Goal: Transaction & Acquisition: Purchase product/service

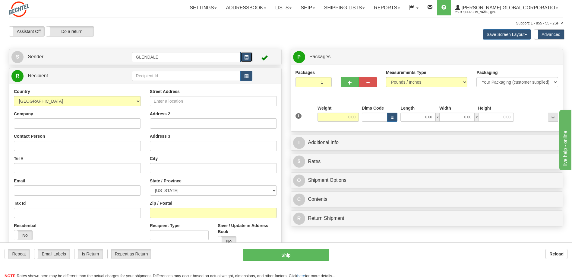
click at [246, 57] on span "button" at bounding box center [246, 57] width 4 height 4
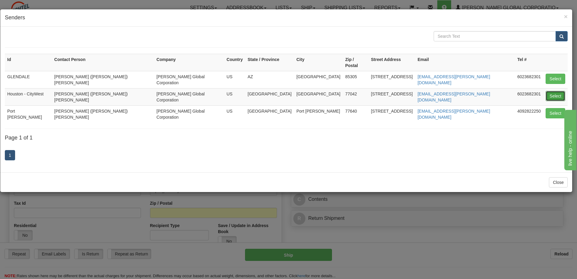
click at [553, 91] on button "Select" at bounding box center [555, 96] width 20 height 10
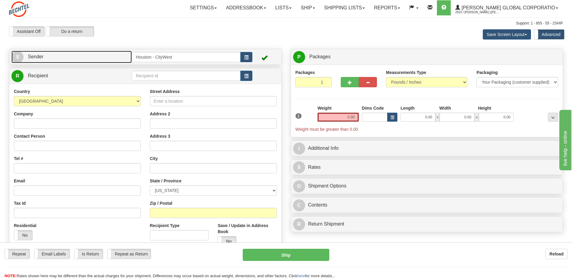
click at [36, 57] on span "Sender" at bounding box center [36, 56] width 16 height 5
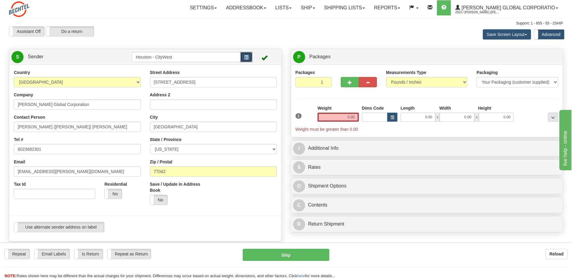
click at [247, 55] on button "button" at bounding box center [246, 57] width 12 height 10
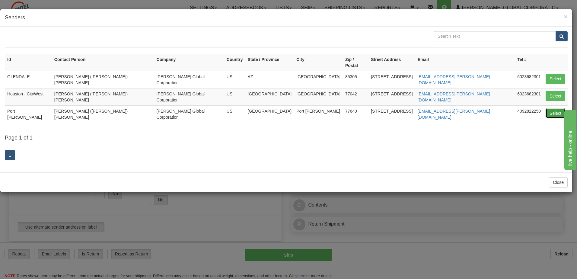
click at [548, 108] on button "Select" at bounding box center [555, 113] width 20 height 10
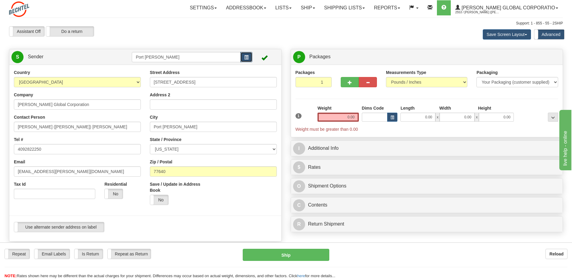
click at [246, 57] on span "button" at bounding box center [246, 57] width 4 height 4
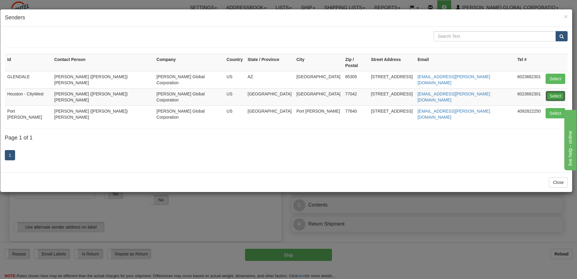
click at [555, 91] on button "Select" at bounding box center [555, 96] width 20 height 10
type input "Houston - CityWest"
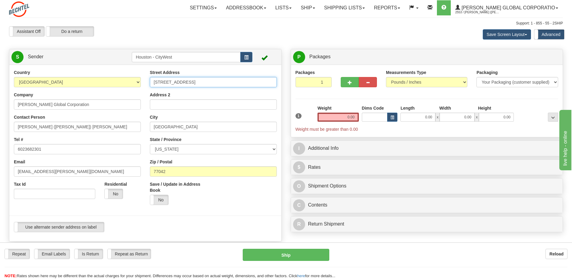
click at [193, 81] on input "2105 CityWest Blvd" at bounding box center [213, 82] width 127 height 10
drag, startPoint x: 193, startPoint y: 81, endPoint x: 136, endPoint y: 82, distance: 57.3
click at [136, 82] on div "Country AFGHANISTAN ALAND ISLANDS ALBANIA ALGERIA AMERICAN SAMOA ANDORRA ANGOLA…" at bounding box center [145, 152] width 272 height 167
type input "[STREET_ADDRESS]"
type input "[PERSON_NAME] Corporation"
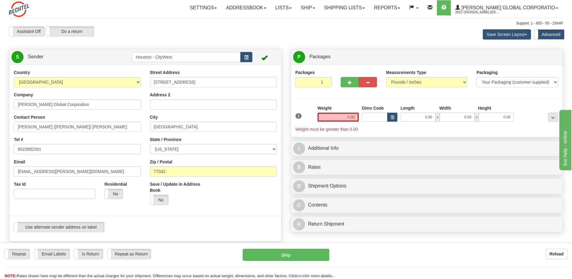
type input "8054587893"
type input "[EMAIL_ADDRESS][PERSON_NAME][DOMAIN_NAME]"
type input "[STREET_ADDRESS]"
type input "89074"
type input "[STREET_ADDRESS]"
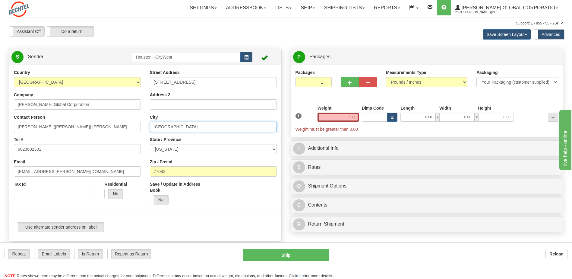
click at [179, 128] on input "Houston" at bounding box center [213, 127] width 127 height 10
drag, startPoint x: 176, startPoint y: 128, endPoint x: 142, endPoint y: 125, distance: 33.9
click at [142, 125] on div "Country AFGHANISTAN ALAND ISLANDS ALBANIA ALGERIA AMERICAN SAMOA ANDORRA ANGOLA…" at bounding box center [145, 152] width 272 height 167
type input "Port [PERSON_NAME]"
click at [177, 173] on input "77042" at bounding box center [213, 171] width 127 height 10
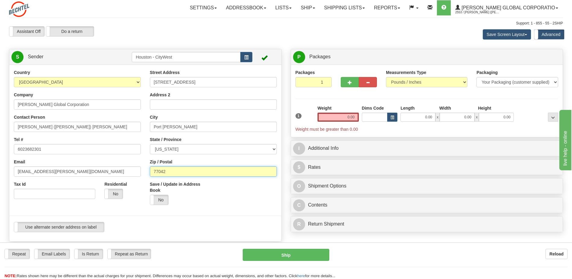
drag, startPoint x: 176, startPoint y: 173, endPoint x: 150, endPoint y: 173, distance: 26.5
click at [150, 173] on input "77042" at bounding box center [213, 171] width 127 height 10
type input "77640"
drag, startPoint x: 49, startPoint y: 148, endPoint x: 11, endPoint y: 148, distance: 37.7
click at [11, 148] on div "Country AFGHANISTAN ALAND ISLANDS ALBANIA ALGERIA AMERICAN SAMOA ANDORRA ANGOLA…" at bounding box center [77, 136] width 136 height 134
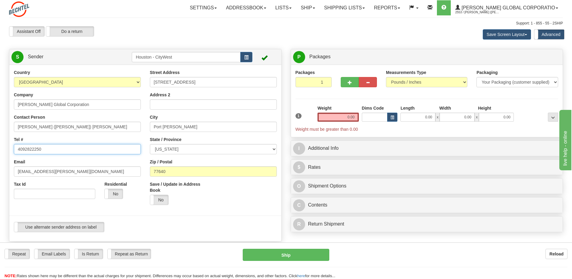
type input "4092822250"
click at [52, 195] on input "Tax Id" at bounding box center [54, 193] width 81 height 10
drag, startPoint x: 174, startPoint y: 57, endPoint x: 133, endPoint y: 57, distance: 40.4
click at [133, 57] on input "Houston - CityWest" at bounding box center [186, 57] width 109 height 10
type input "PALNG"
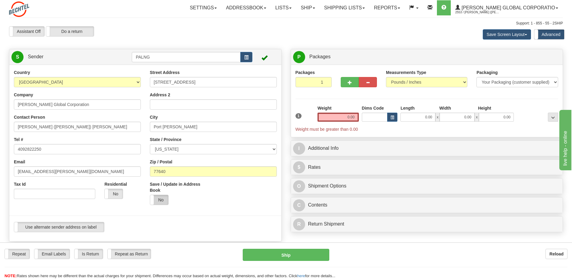
click at [165, 200] on div "Country AFGHANISTAN ALAND ISLANDS ALBANIA ALGERIA AMERICAN SAMOA ANDORRA ANGOLA…" at bounding box center [145, 153] width 272 height 176
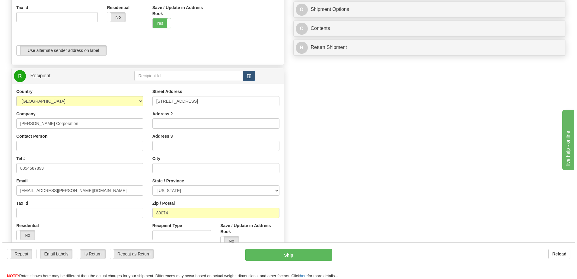
scroll to position [181, 0]
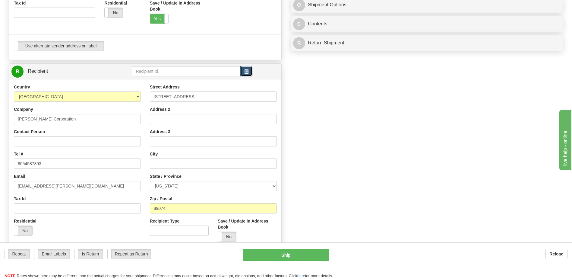
click at [245, 71] on span "button" at bounding box center [246, 72] width 4 height 4
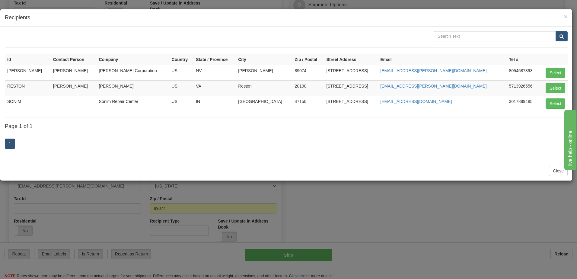
click at [129, 103] on td "Sonim Repair Center" at bounding box center [133, 103] width 73 height 15
click at [553, 105] on button "Select" at bounding box center [555, 103] width 20 height 10
type input "SONIM"
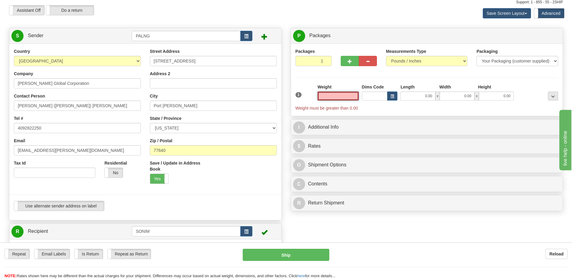
scroll to position [0, 0]
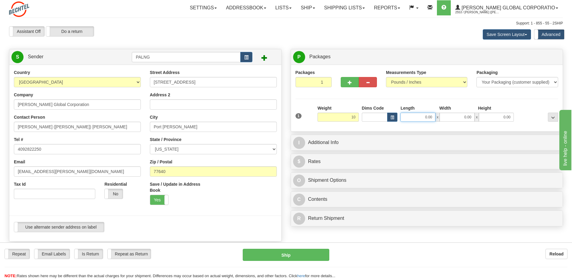
type input "10.00"
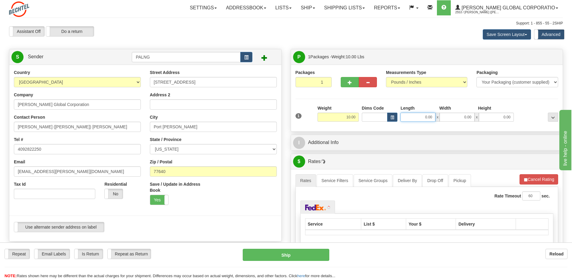
click at [422, 119] on input "0.00" at bounding box center [418, 116] width 35 height 9
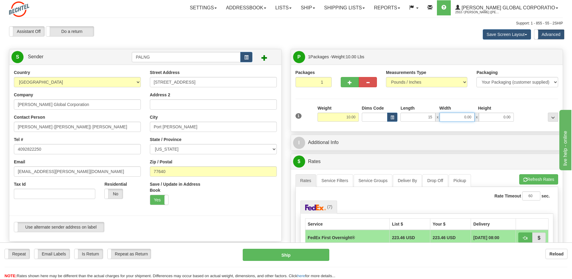
type input "15.00"
click at [453, 116] on input "0.00" at bounding box center [457, 116] width 35 height 9
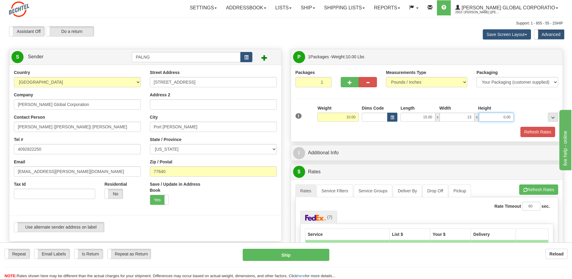
type input "13.00"
click at [496, 119] on input "0.00" at bounding box center [496, 116] width 35 height 9
type input "7.00"
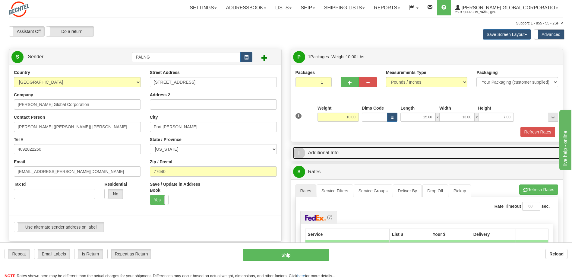
click at [299, 149] on span "I" at bounding box center [299, 153] width 12 height 12
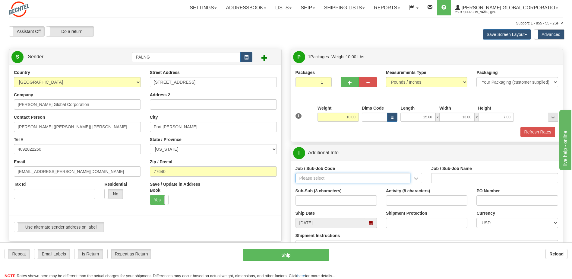
click at [327, 179] on input "Job / Sub-Job Code" at bounding box center [353, 178] width 115 height 10
click at [330, 185] on div "26196-530" at bounding box center [351, 187] width 109 height 7
type input "26196-530"
type input "PORT [PERSON_NAME] LNG - ENERGY FIELD PROFESSIONALS"
type input "26196-530"
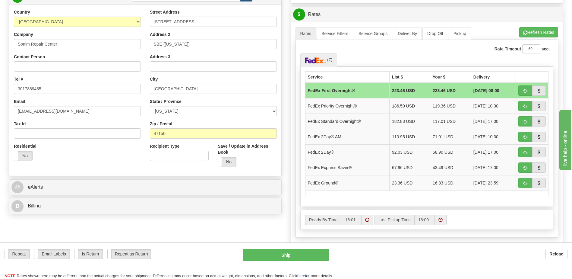
scroll to position [271, 0]
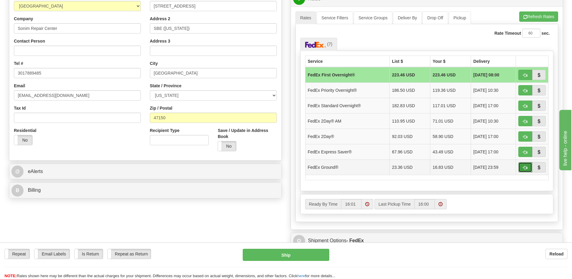
click at [524, 167] on span "button" at bounding box center [525, 168] width 4 height 4
type input "92"
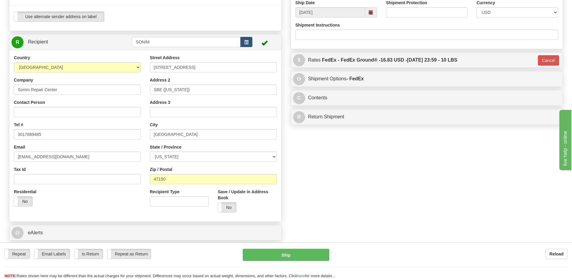
scroll to position [211, 0]
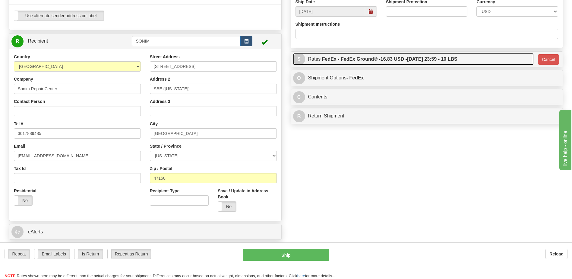
click at [298, 59] on span "$" at bounding box center [299, 59] width 12 height 12
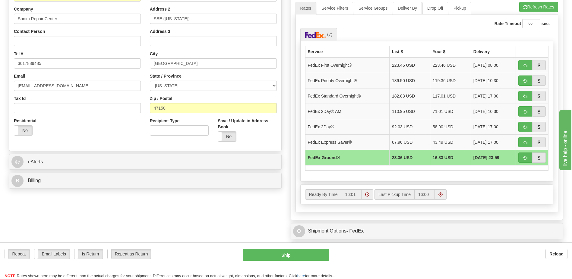
scroll to position [271, 0]
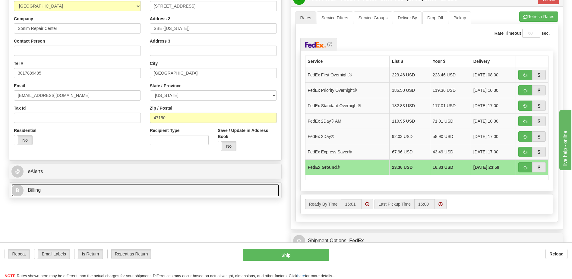
click at [17, 191] on span "B" at bounding box center [17, 190] width 12 height 12
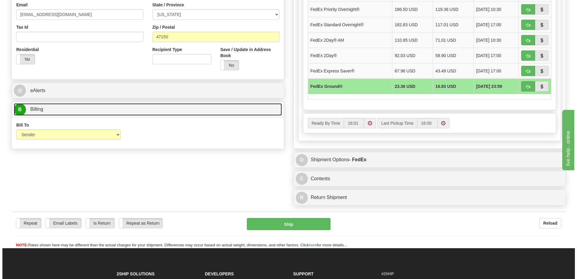
scroll to position [356, 0]
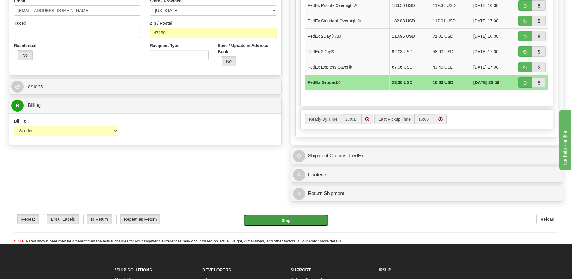
click at [288, 219] on button "Ship" at bounding box center [285, 220] width 83 height 12
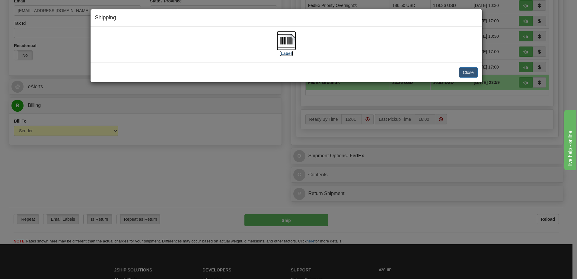
click at [288, 41] on img at bounding box center [286, 40] width 19 height 19
click at [470, 76] on button "Close" at bounding box center [468, 72] width 19 height 10
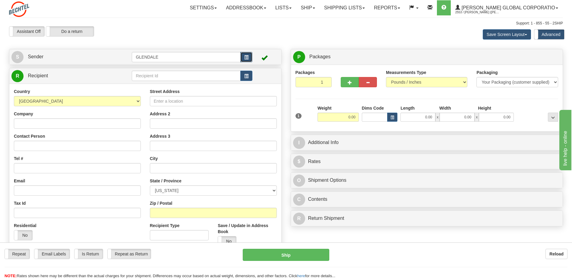
click at [246, 57] on span "button" at bounding box center [246, 57] width 4 height 4
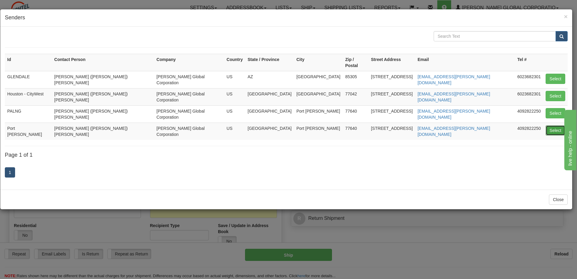
click at [552, 125] on button "Select" at bounding box center [555, 130] width 20 height 10
type input "Port [PERSON_NAME]"
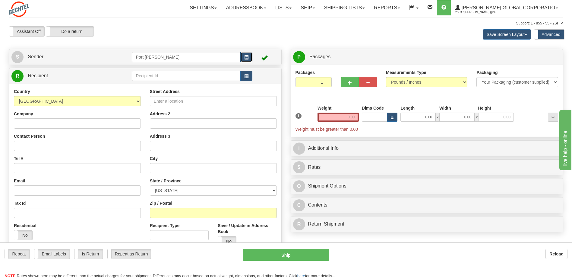
click at [246, 59] on span "button" at bounding box center [246, 57] width 4 height 4
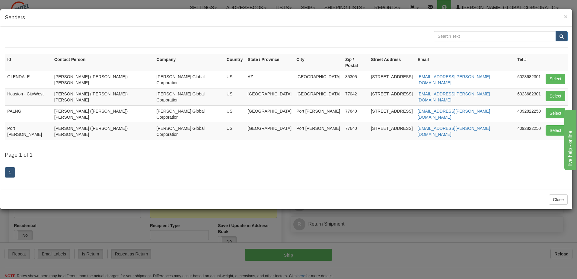
drag, startPoint x: 17, startPoint y: 117, endPoint x: 214, endPoint y: 155, distance: 201.2
click at [214, 161] on div "1" at bounding box center [286, 173] width 562 height 24
click at [564, 15] on span "×" at bounding box center [566, 16] width 4 height 7
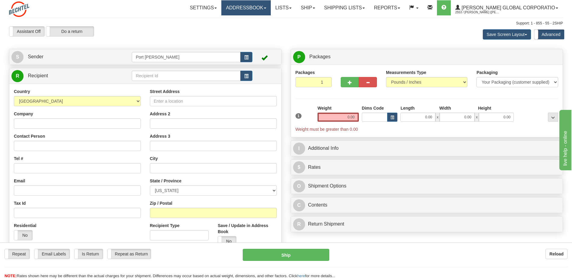
click at [269, 11] on link "Addressbook" at bounding box center [245, 7] width 49 height 15
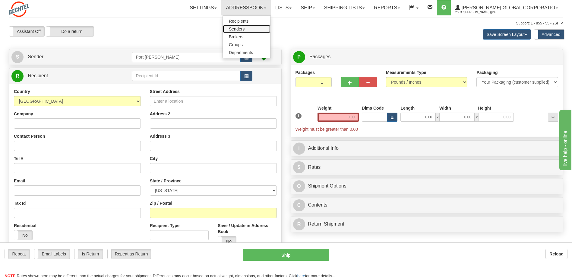
click at [245, 29] on span "Senders" at bounding box center [237, 29] width 16 height 5
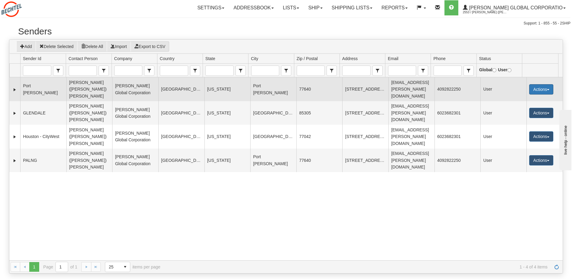
click at [547, 89] on span "button" at bounding box center [548, 89] width 2 height 1
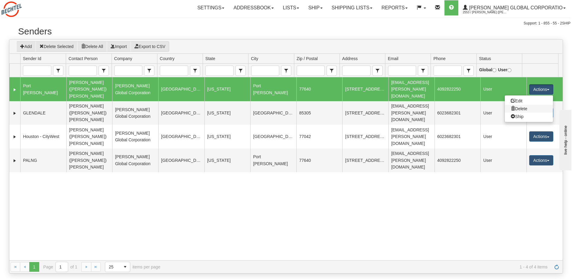
click at [527, 105] on link "Delete" at bounding box center [529, 109] width 48 height 8
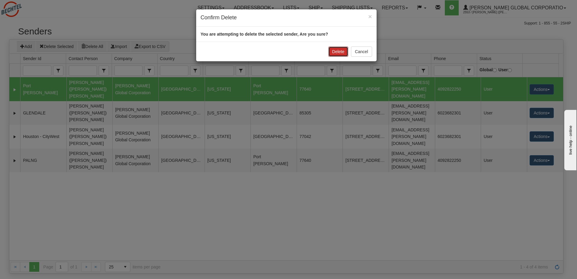
click at [339, 52] on button "Delete" at bounding box center [338, 51] width 20 height 10
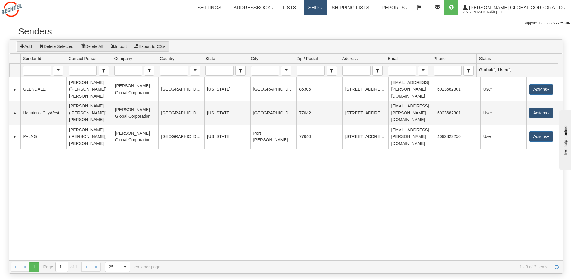
click at [326, 10] on link "Ship" at bounding box center [315, 7] width 23 height 15
click at [308, 22] on span "Ship Screen" at bounding box center [296, 21] width 23 height 5
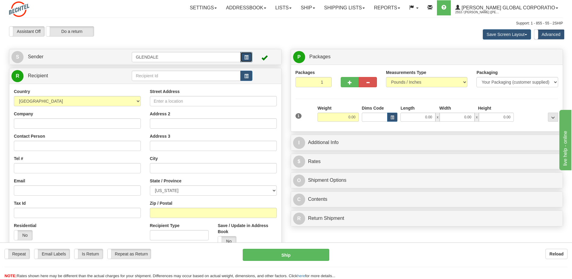
click at [246, 57] on span "button" at bounding box center [246, 57] width 4 height 4
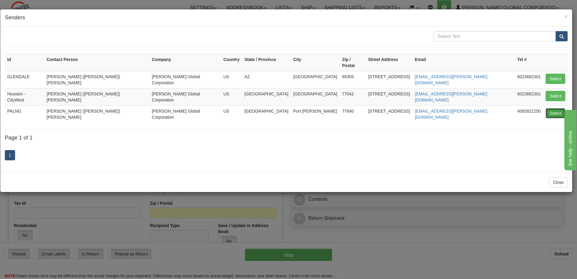
click at [552, 108] on button "Select" at bounding box center [555, 113] width 20 height 10
type input "PALNG"
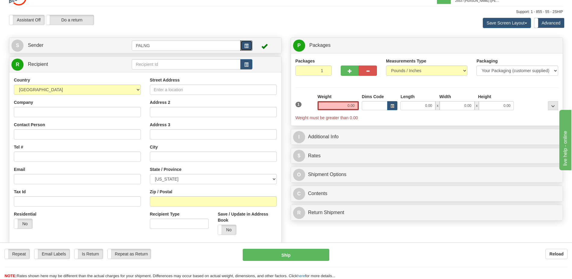
scroll to position [1, 0]
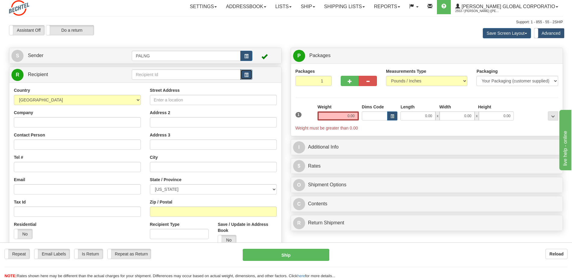
click at [245, 73] on span "button" at bounding box center [246, 75] width 4 height 4
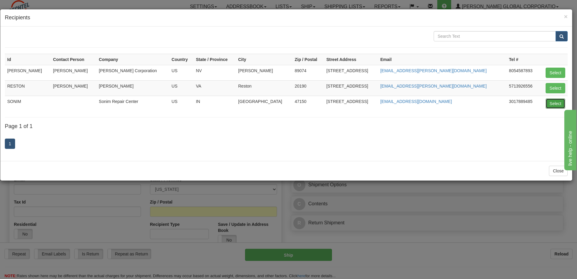
click at [557, 103] on button "Select" at bounding box center [555, 103] width 20 height 10
type input "SONIM"
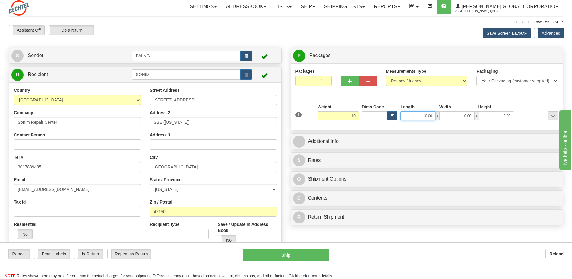
type input "10.00"
click at [415, 119] on input "0.00" at bounding box center [418, 115] width 35 height 9
type input "15.00"
click at [461, 119] on input "0.00" at bounding box center [457, 115] width 35 height 9
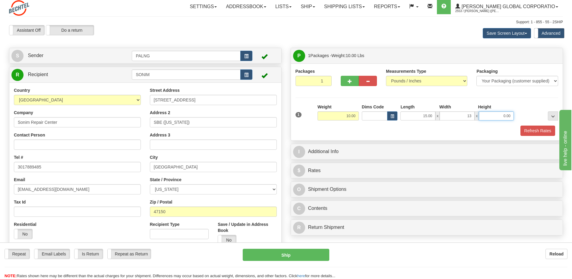
type input "13.00"
click at [505, 116] on input "0.00" at bounding box center [496, 115] width 35 height 9
type input "7.00"
type input "[PERSON_NAME] ([PERSON_NAME]) [PERSON_NAME]"
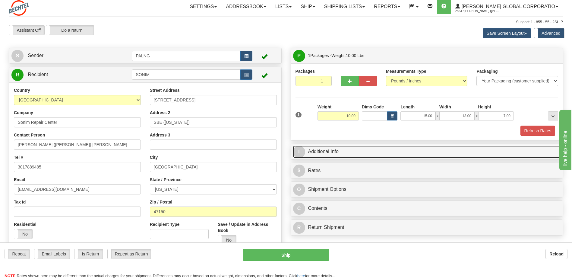
click at [300, 152] on span "I" at bounding box center [299, 152] width 12 height 12
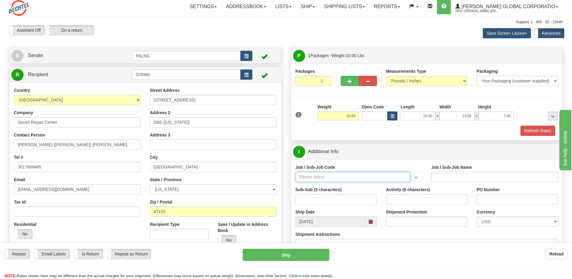
click at [317, 177] on input "Job / Sub-Job Code" at bounding box center [353, 177] width 115 height 10
click at [320, 185] on div "26196-530" at bounding box center [351, 186] width 109 height 7
type input "26196-530"
type input "PORT [PERSON_NAME] LNG - ENERGY FIELD PROFESSIONALS"
type input "26196-530"
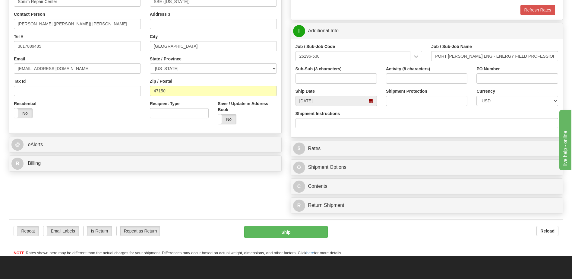
scroll to position [152, 0]
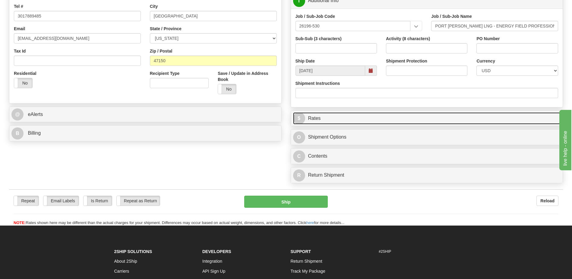
click at [303, 118] on span "$" at bounding box center [299, 118] width 12 height 12
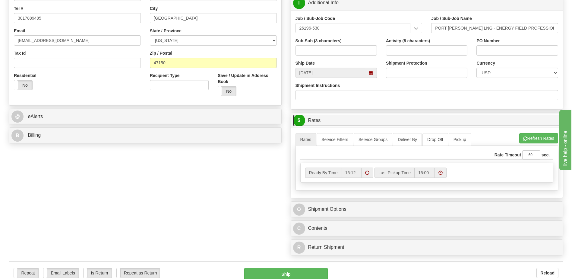
scroll to position [0, 0]
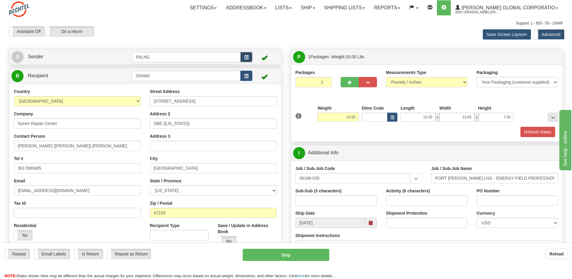
click at [244, 58] on span "button" at bounding box center [246, 57] width 4 height 4
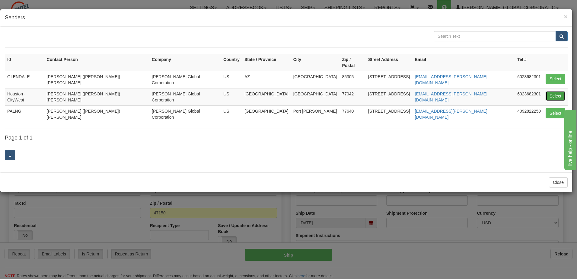
click at [556, 91] on button "Select" at bounding box center [555, 96] width 20 height 10
type input "Houston - CityWest"
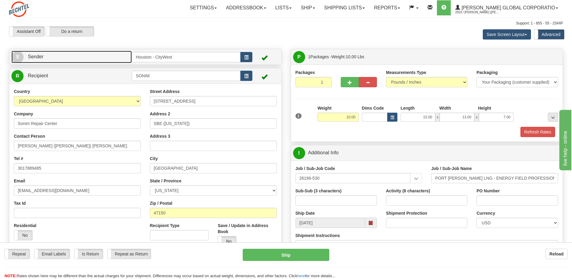
click at [49, 53] on link "S Sender" at bounding box center [71, 57] width 120 height 12
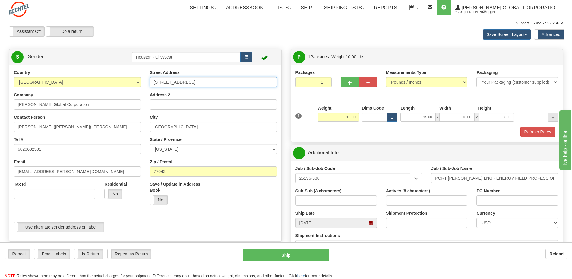
click at [193, 80] on input "2105 CityWest Blvd" at bounding box center [213, 82] width 127 height 10
drag, startPoint x: 193, startPoint y: 80, endPoint x: 146, endPoint y: 86, distance: 47.1
click at [146, 86] on div "Street Address 2105 CityWest Blvd Address 2 City Houston State / Province ALABA…" at bounding box center [213, 139] width 136 height 140
type input "[STREET_ADDRESS]"
click at [175, 128] on input "Houston" at bounding box center [213, 127] width 127 height 10
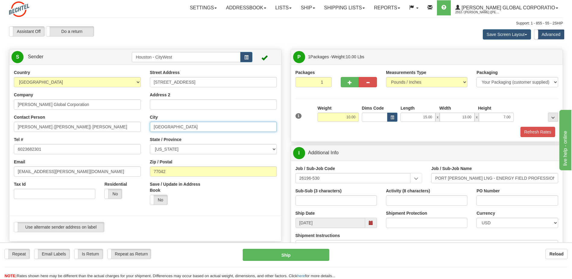
drag, startPoint x: 175, startPoint y: 128, endPoint x: 152, endPoint y: 129, distance: 22.9
click at [152, 129] on input "Houston" at bounding box center [213, 127] width 127 height 10
type input "Port [PERSON_NAME]"
drag, startPoint x: 54, startPoint y: 151, endPoint x: 17, endPoint y: 150, distance: 37.7
click at [17, 150] on input "6023682301" at bounding box center [77, 149] width 127 height 10
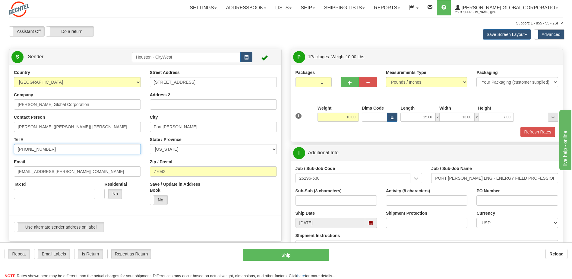
type input "[PHONE_NUMBER]"
click at [172, 172] on input "77042" at bounding box center [213, 171] width 127 height 10
type input "7"
type input "1"
type input "77640"
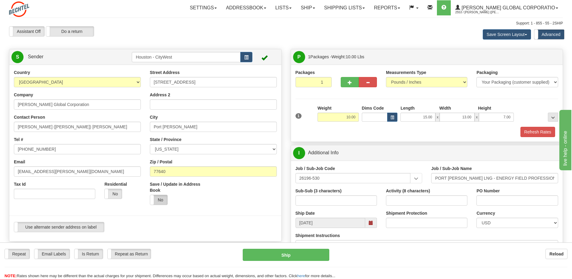
click at [158, 198] on label "No" at bounding box center [158, 200] width 17 height 10
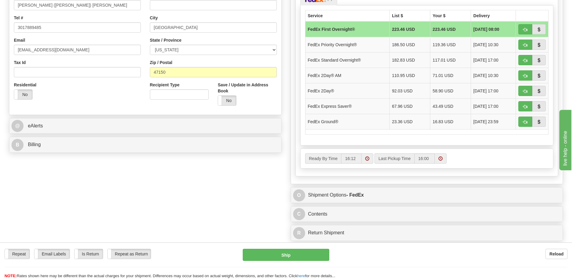
scroll to position [302, 0]
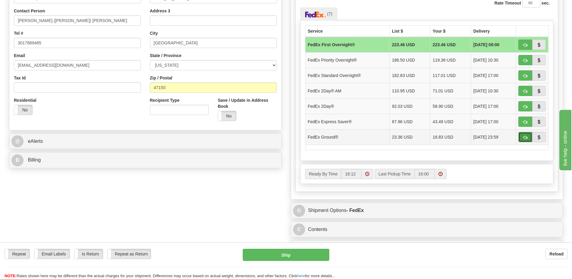
click at [525, 135] on span "button" at bounding box center [525, 137] width 4 height 4
type input "92"
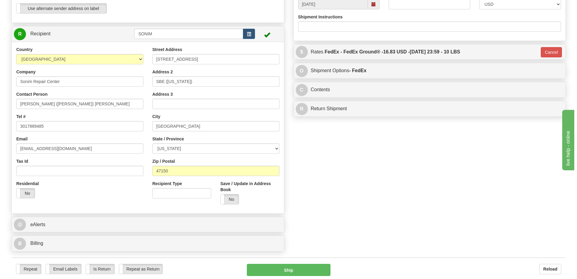
scroll to position [241, 0]
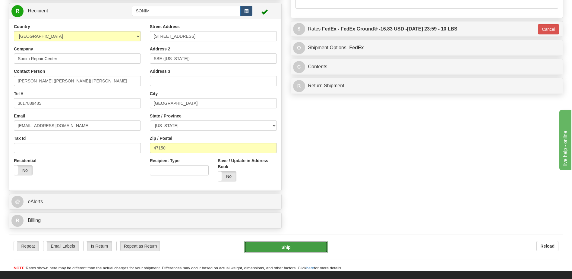
click at [286, 247] on button "Ship" at bounding box center [285, 247] width 83 height 12
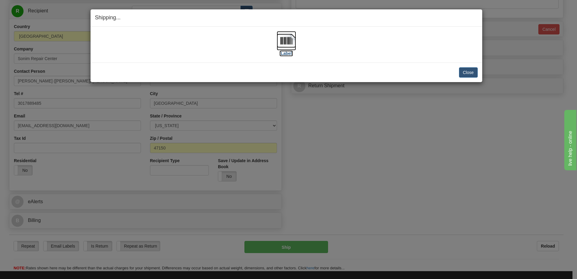
click at [290, 39] on img at bounding box center [286, 40] width 19 height 19
click at [462, 73] on button "Close" at bounding box center [468, 72] width 19 height 10
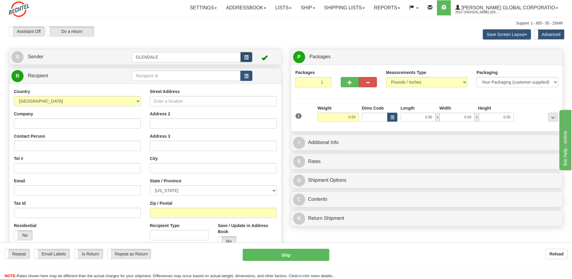
click at [244, 55] on span "button" at bounding box center [246, 57] width 4 height 4
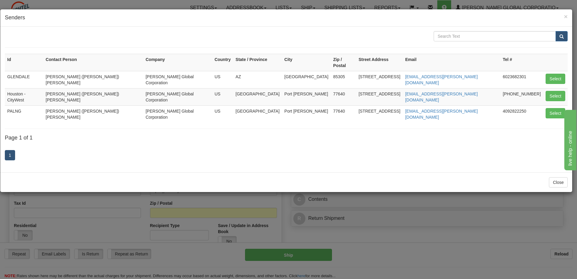
click at [43, 88] on td "Houston - CityWest" at bounding box center [24, 96] width 38 height 17
click at [190, 88] on td "[PERSON_NAME] Global Corporation" at bounding box center [177, 96] width 69 height 17
click at [554, 91] on button "Select" at bounding box center [555, 96] width 20 height 10
type input "Houston - CityWest"
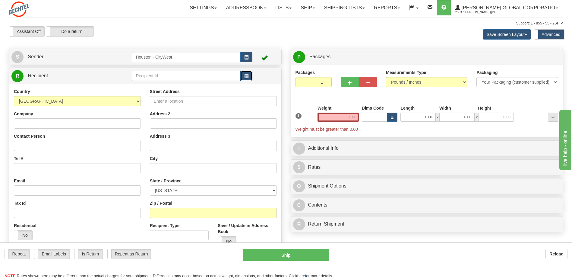
click at [246, 78] on button "button" at bounding box center [246, 76] width 12 height 10
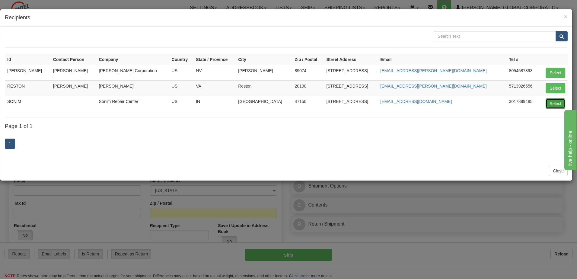
click at [549, 106] on button "Select" at bounding box center [555, 103] width 20 height 10
type input "SONIM"
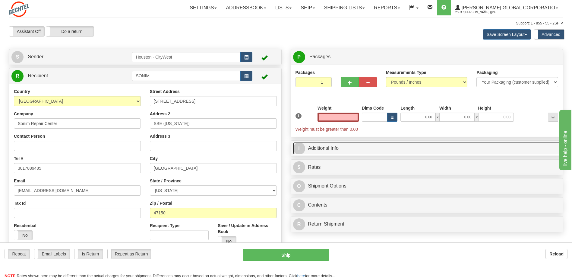
type input "0.00"
click at [302, 149] on span "I" at bounding box center [299, 148] width 12 height 12
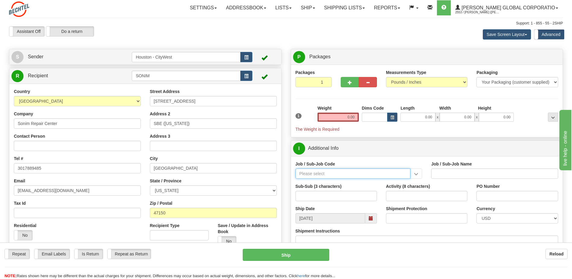
click at [312, 173] on input "Job / Sub-Job Code" at bounding box center [353, 173] width 115 height 10
type input "26196-530"
click at [327, 184] on div "26196-530" at bounding box center [351, 182] width 109 height 7
type input "PORT [PERSON_NAME] LNG - ENERGY FIELD PROFESSIONALS"
type input "26196-530"
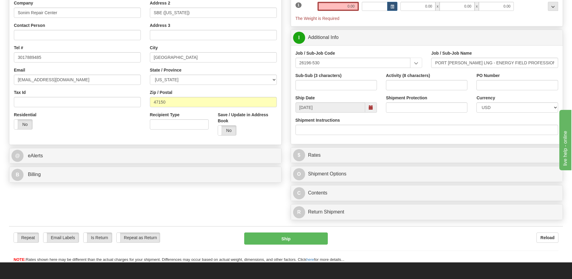
scroll to position [121, 0]
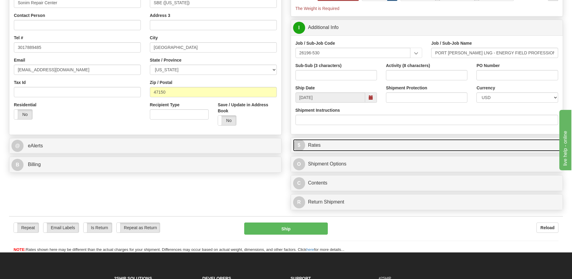
click at [303, 145] on span "$" at bounding box center [299, 145] width 12 height 12
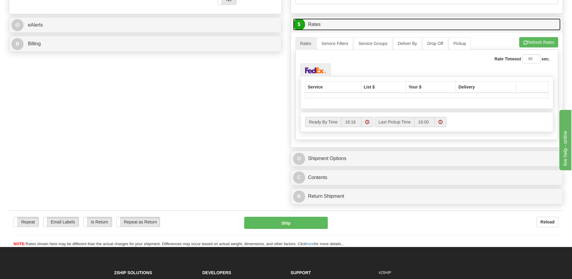
scroll to position [211, 0]
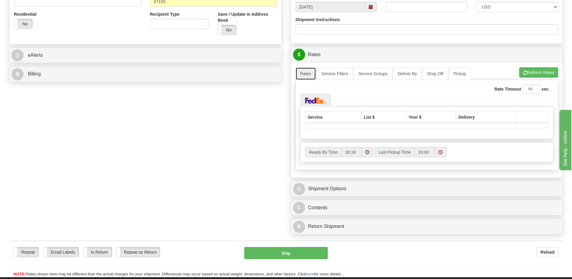
click at [306, 72] on link "Rates" at bounding box center [306, 73] width 21 height 13
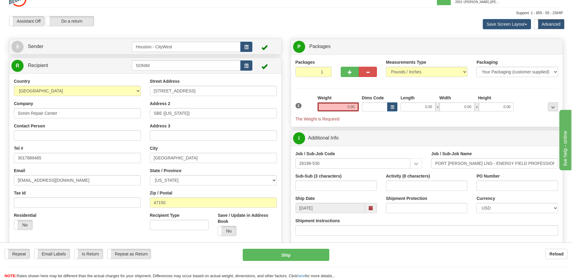
scroll to position [0, 0]
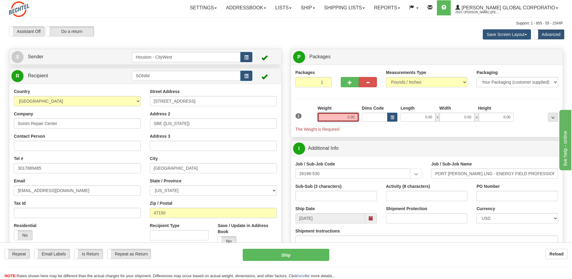
click at [341, 116] on input "0.00" at bounding box center [338, 116] width 41 height 9
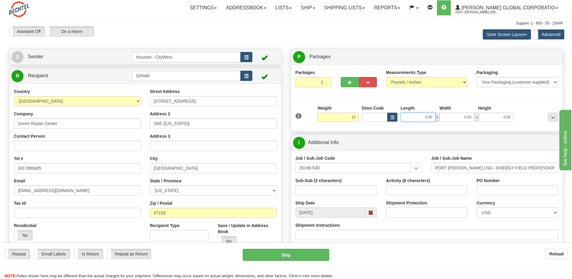
type input "10.00"
click at [412, 116] on input "0.00" at bounding box center [418, 116] width 35 height 9
type input "15.00"
click at [457, 119] on input "0.00" at bounding box center [457, 116] width 35 height 9
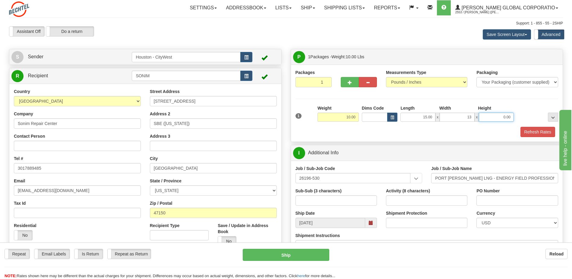
type input "13.00"
click at [497, 115] on input "0.00" at bounding box center [496, 116] width 35 height 9
type input "7.00"
type input "[PERSON_NAME] ([PERSON_NAME]) [PERSON_NAME]"
